Goal: Transaction & Acquisition: Subscribe to service/newsletter

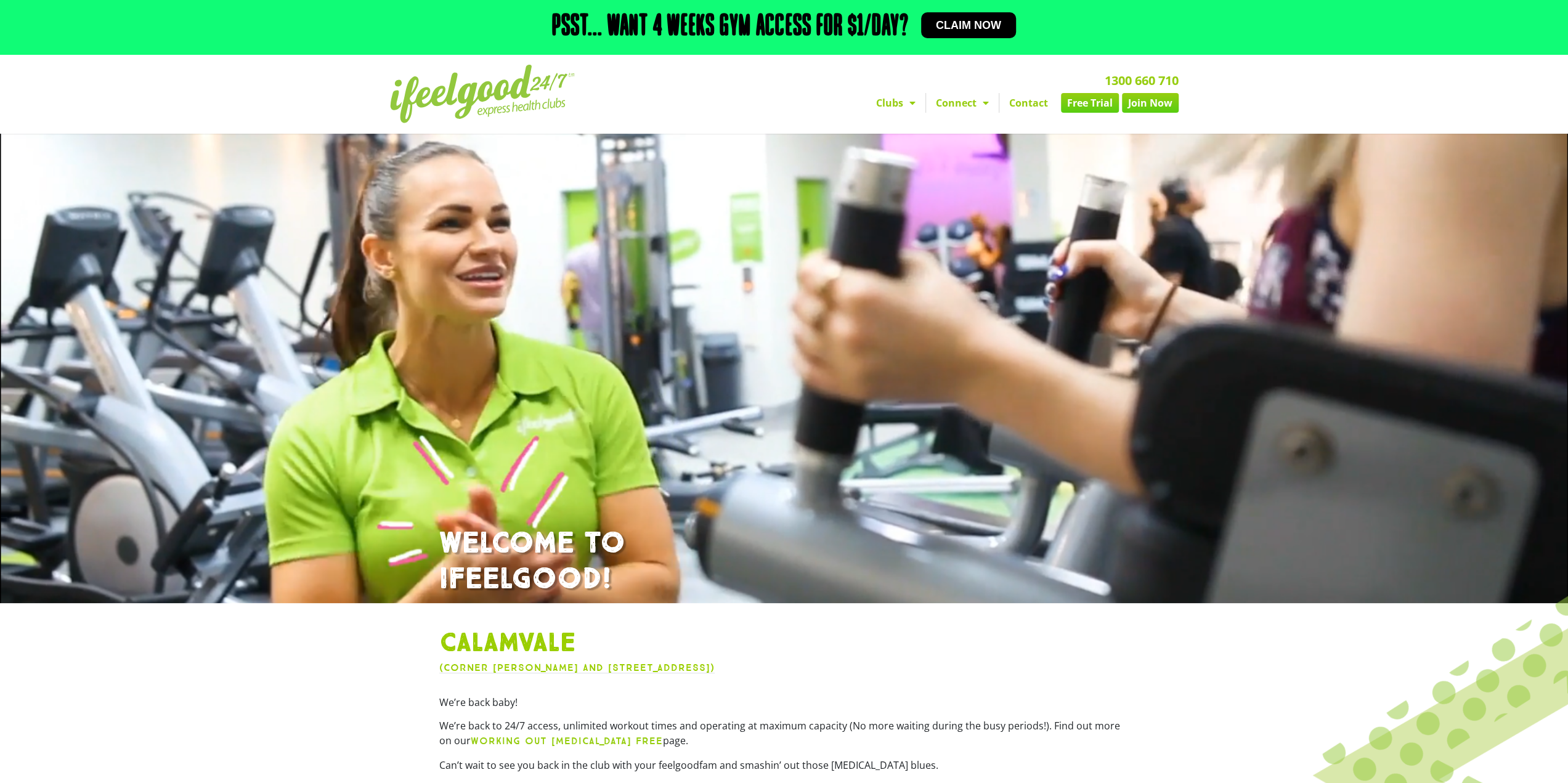
click at [738, 99] on nav "Clubs Alexandra Hills Calamvale Coopers Plains Middle Park Oxenford Oxley Park …" at bounding box center [925, 102] width 508 height 20
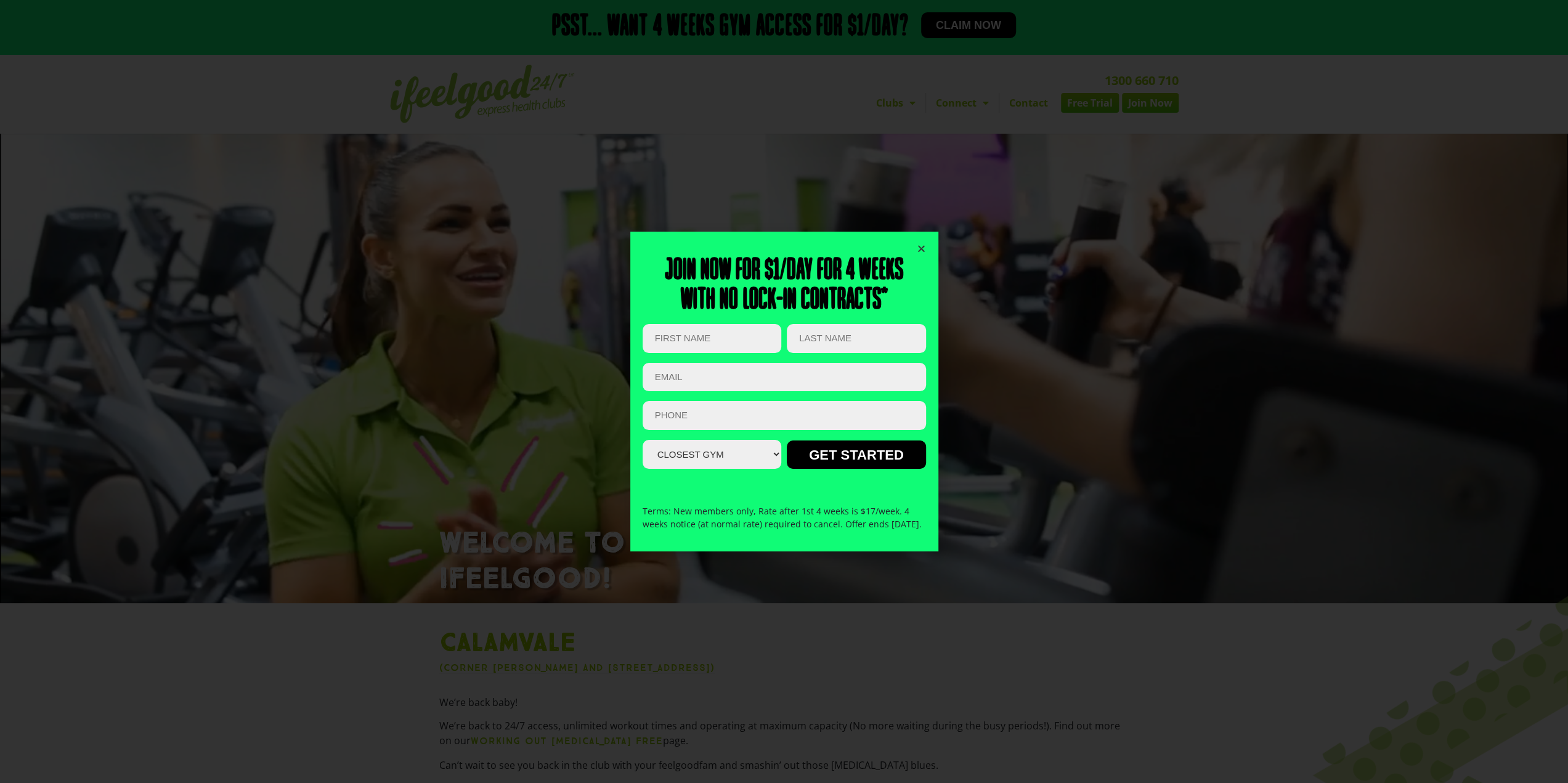
click at [923, 244] on icon "Close" at bounding box center [921, 249] width 9 height 9
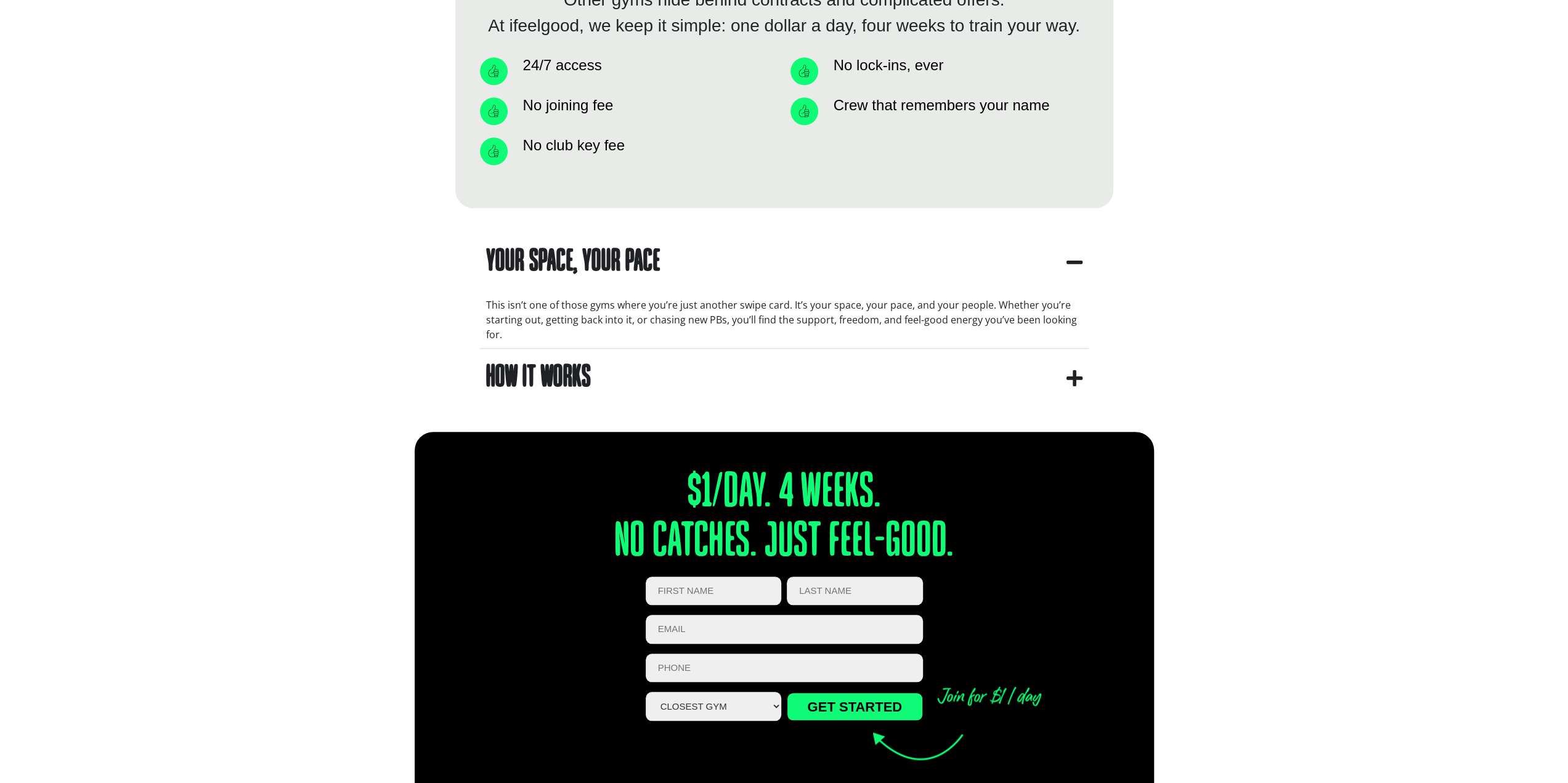
scroll to position [924, 0]
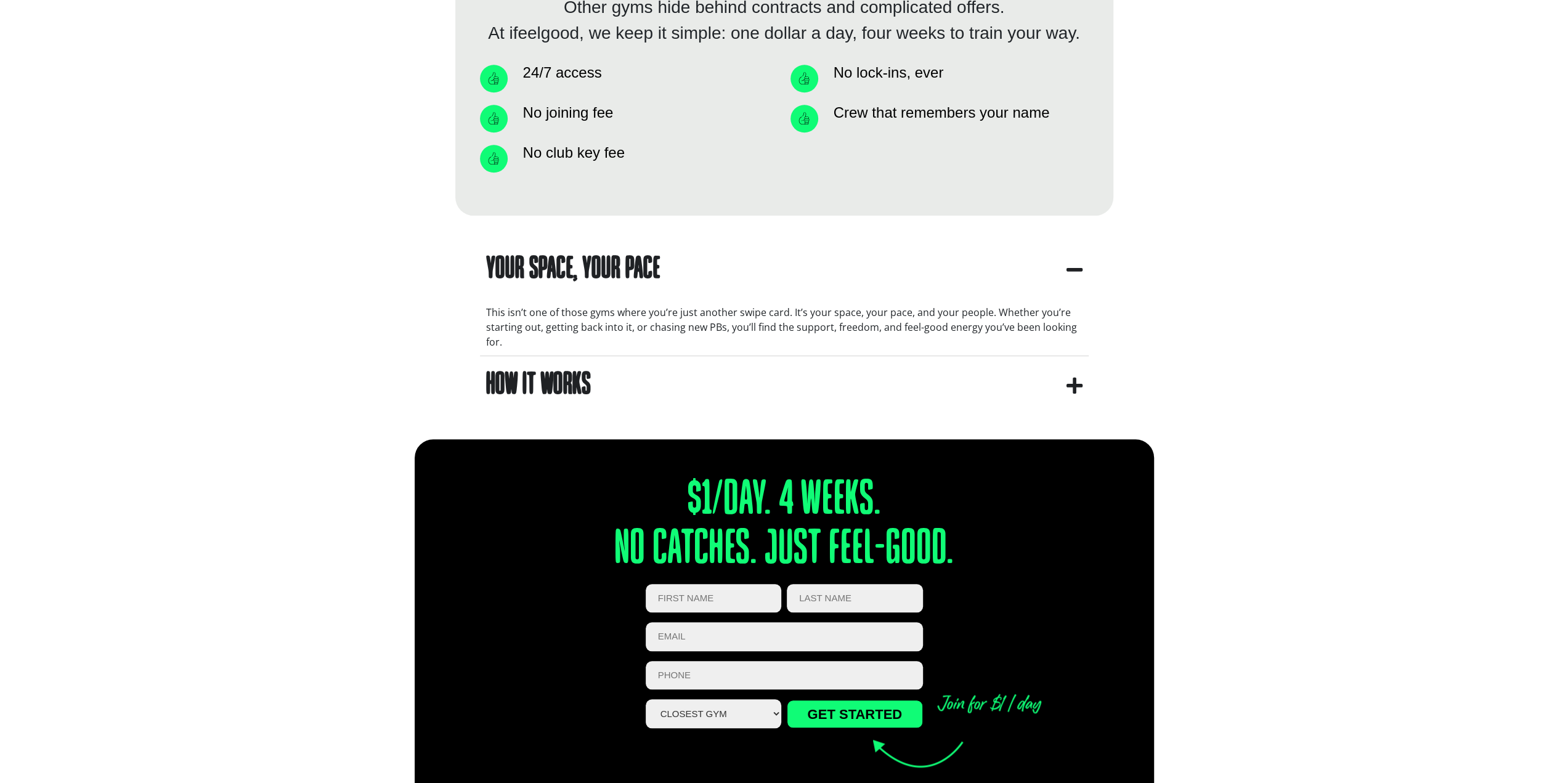
click at [1069, 388] on icon "apbct__label_id__gravity_form" at bounding box center [1074, 385] width 16 height 18
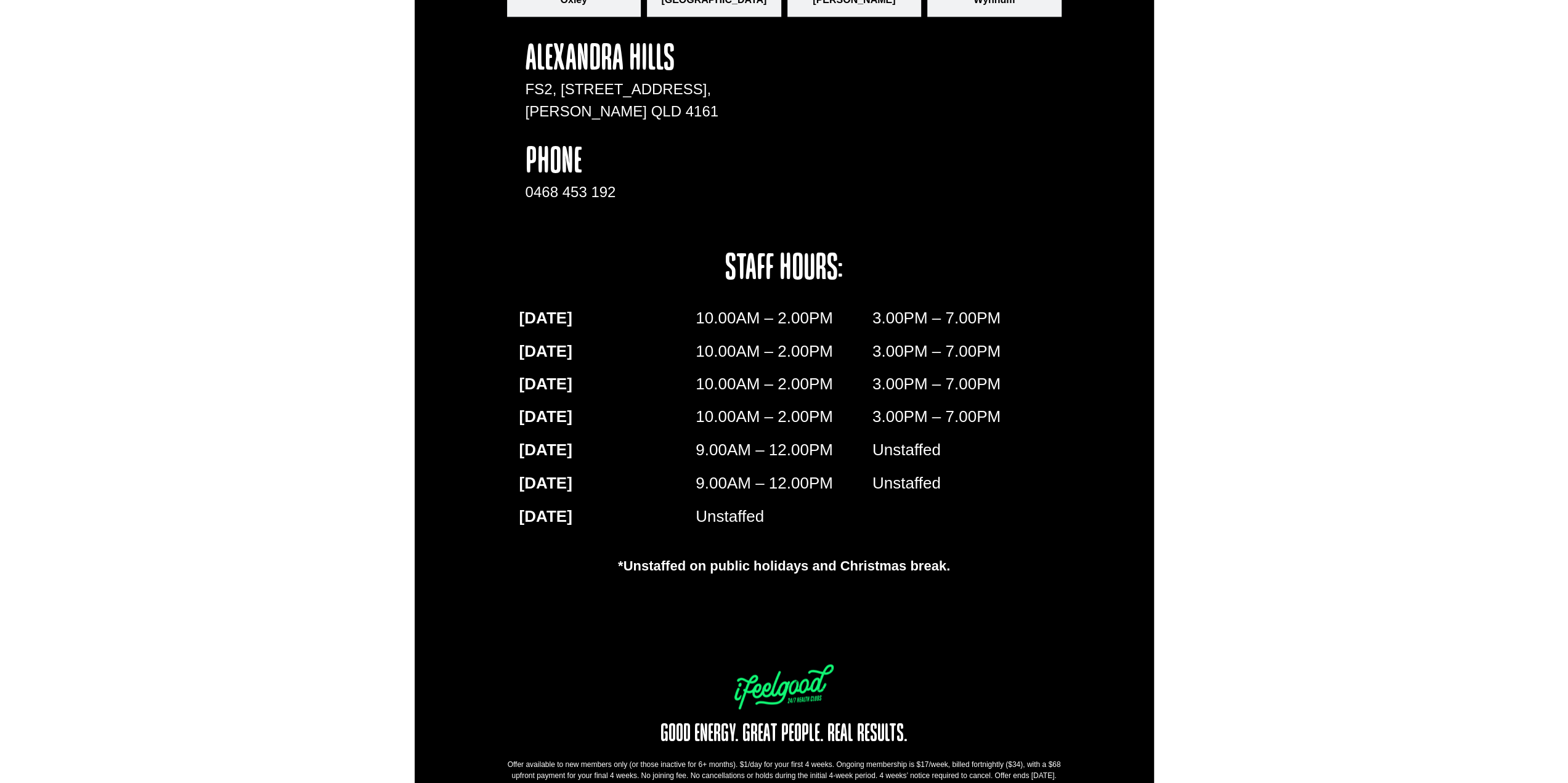
scroll to position [1876, 0]
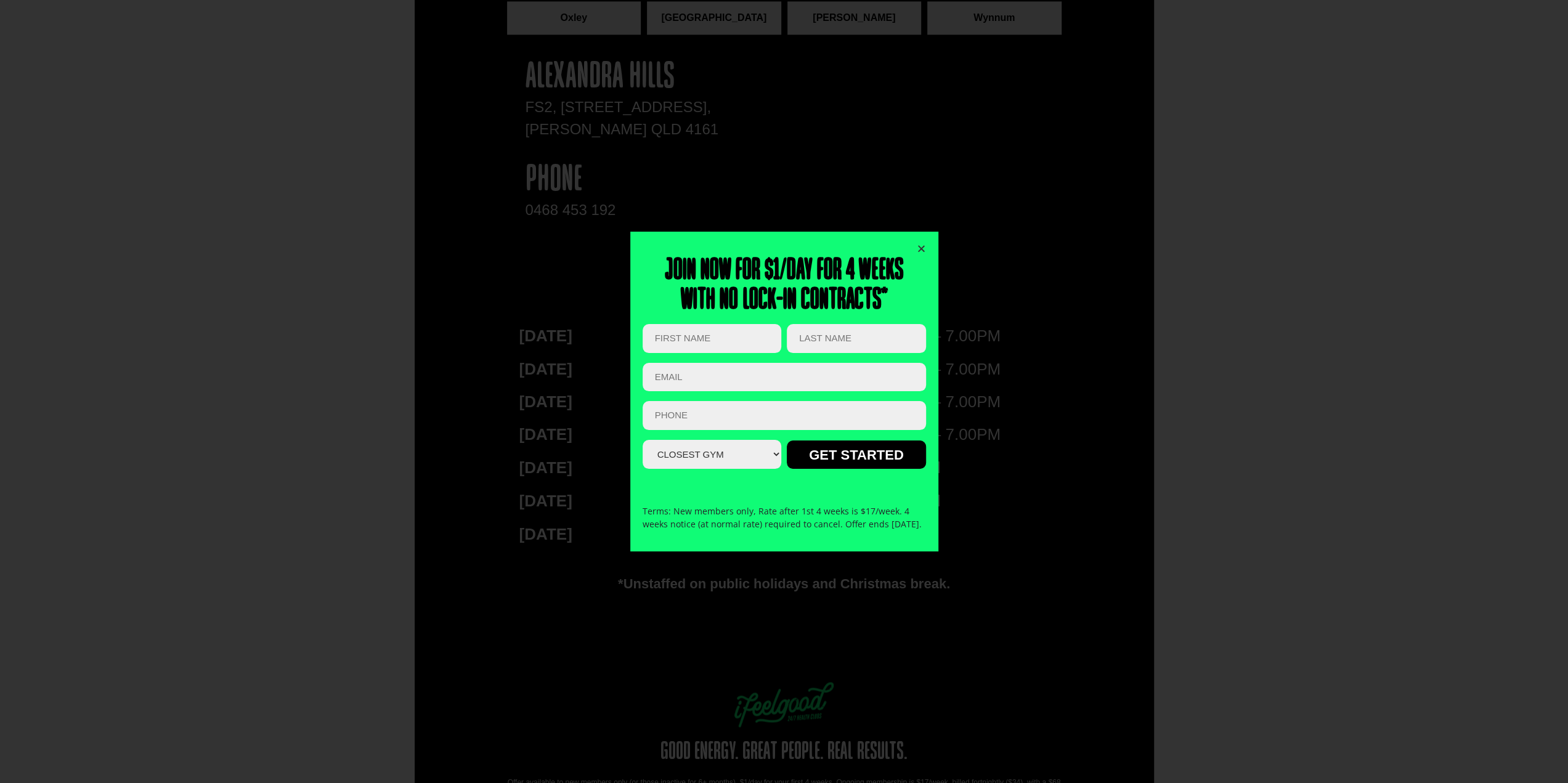
click at [921, 244] on icon "Close" at bounding box center [921, 249] width 9 height 9
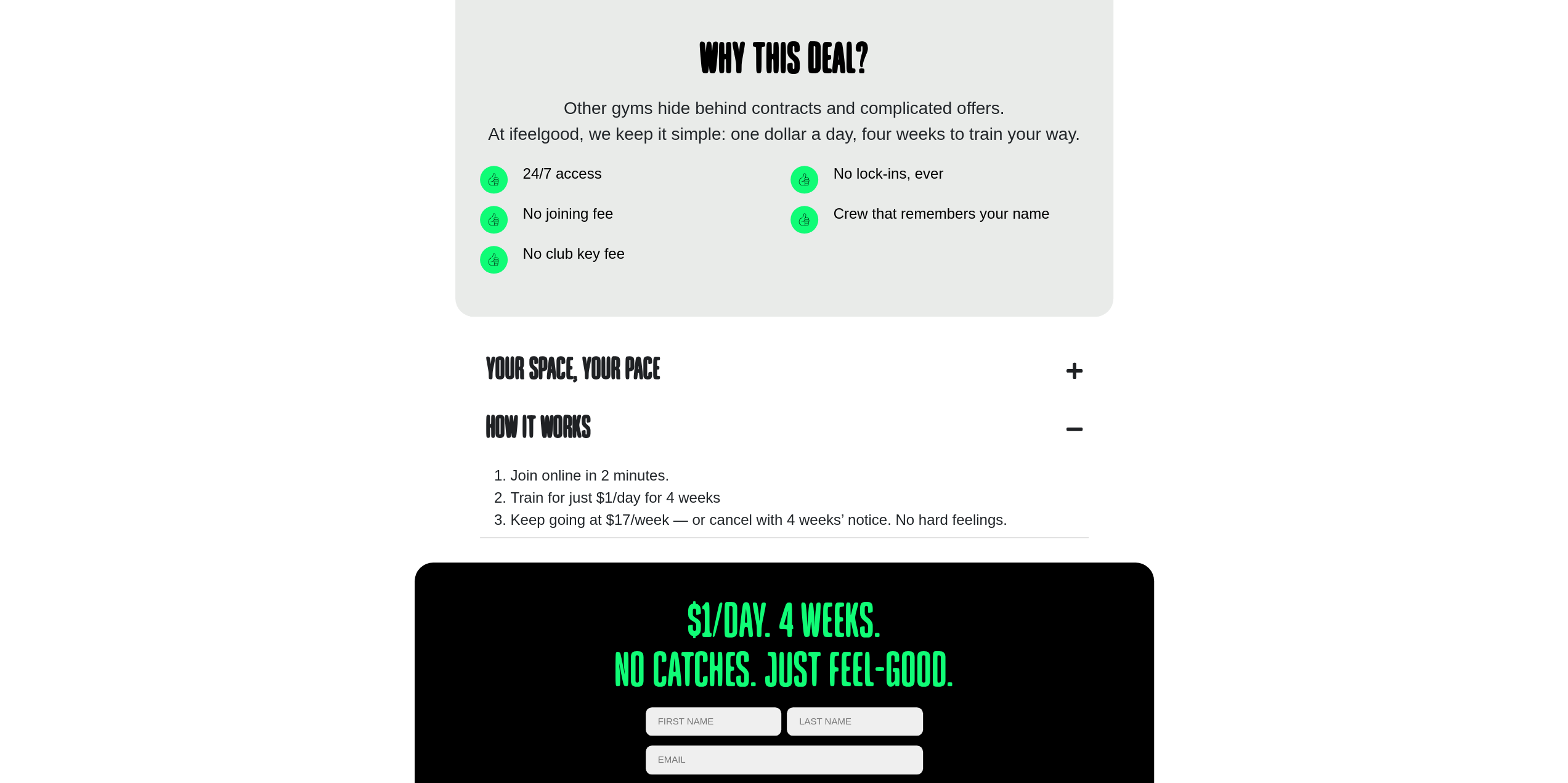
scroll to position [799, 0]
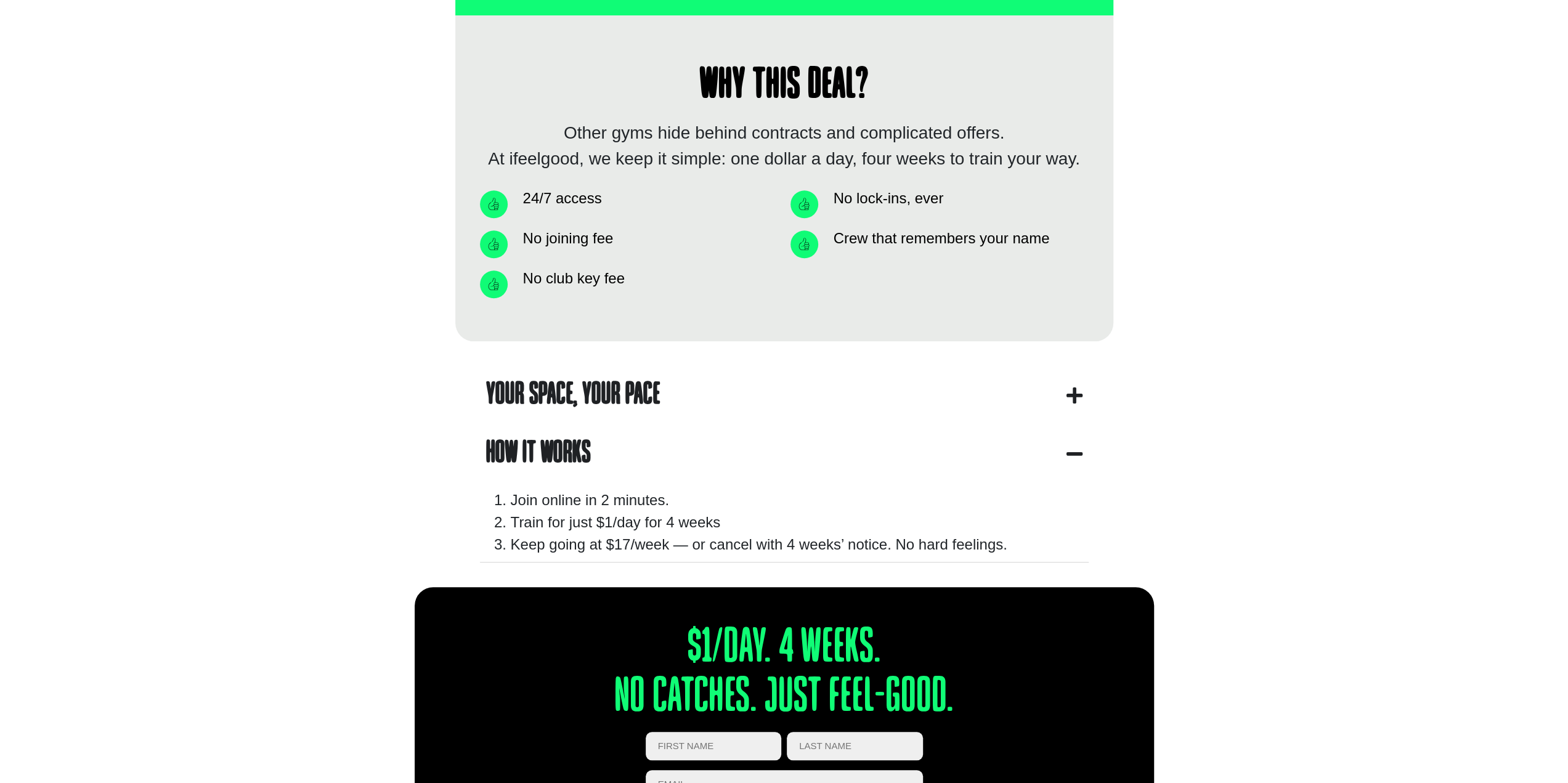
click at [1092, 402] on div "Your Space, Your Pace This isn’t one of those gyms where you’re just another sw…" at bounding box center [784, 464] width 658 height 246
click at [1081, 398] on icon "apbct__label_id__gravity_form" at bounding box center [1074, 395] width 16 height 18
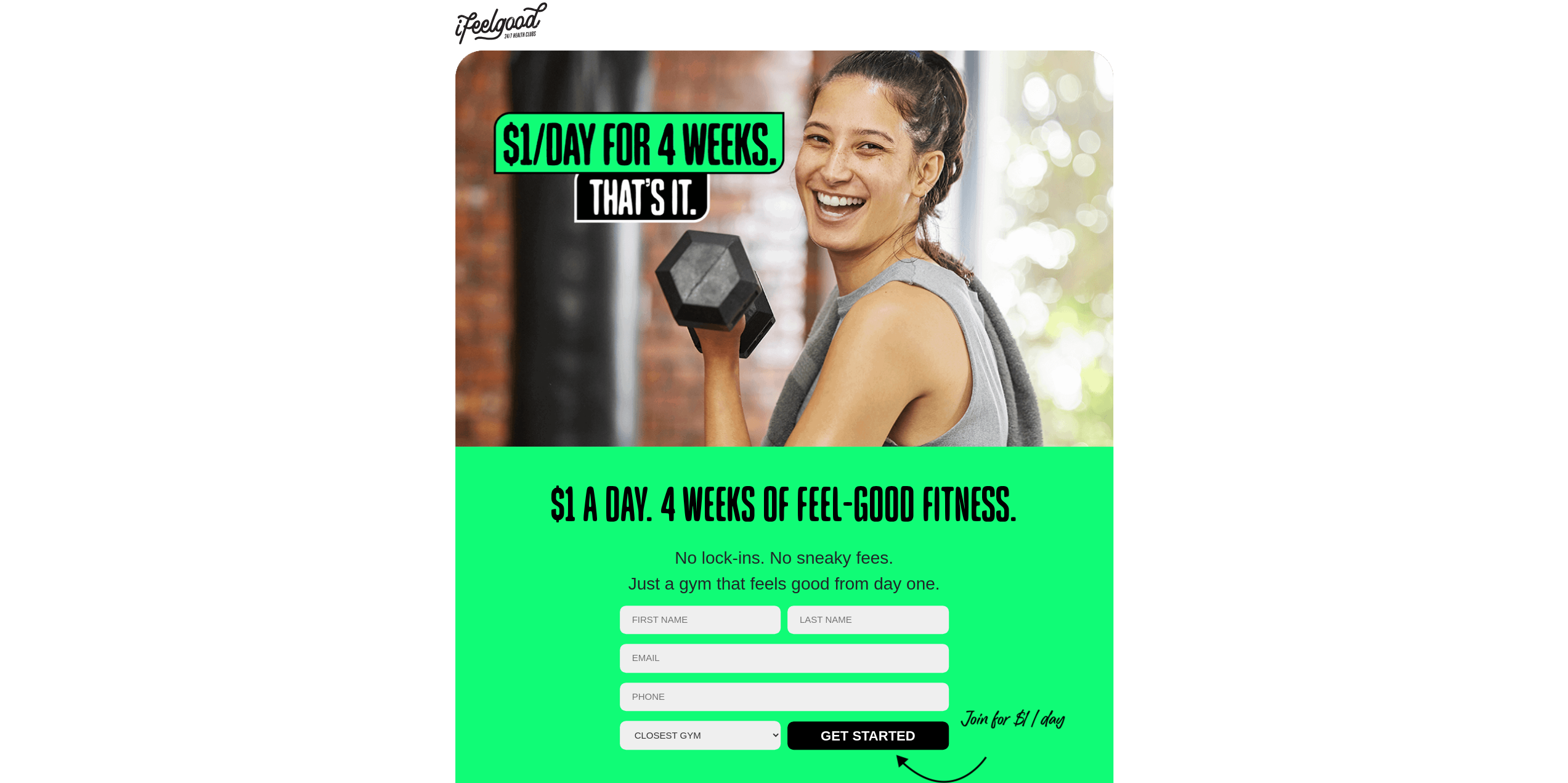
scroll to position [0, 0]
